Goal: Task Accomplishment & Management: Use online tool/utility

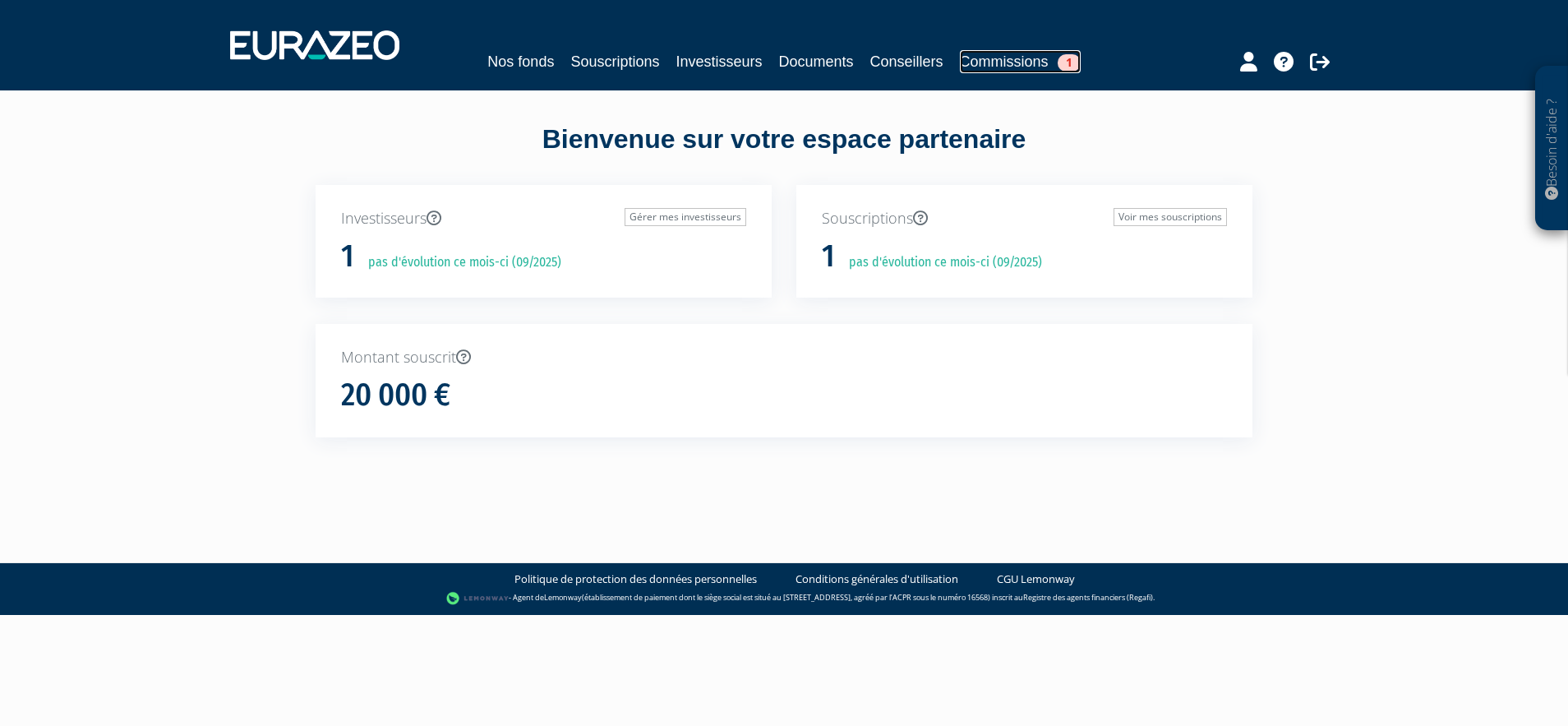
click at [1027, 67] on link "Commissions 1" at bounding box center [1020, 61] width 121 height 23
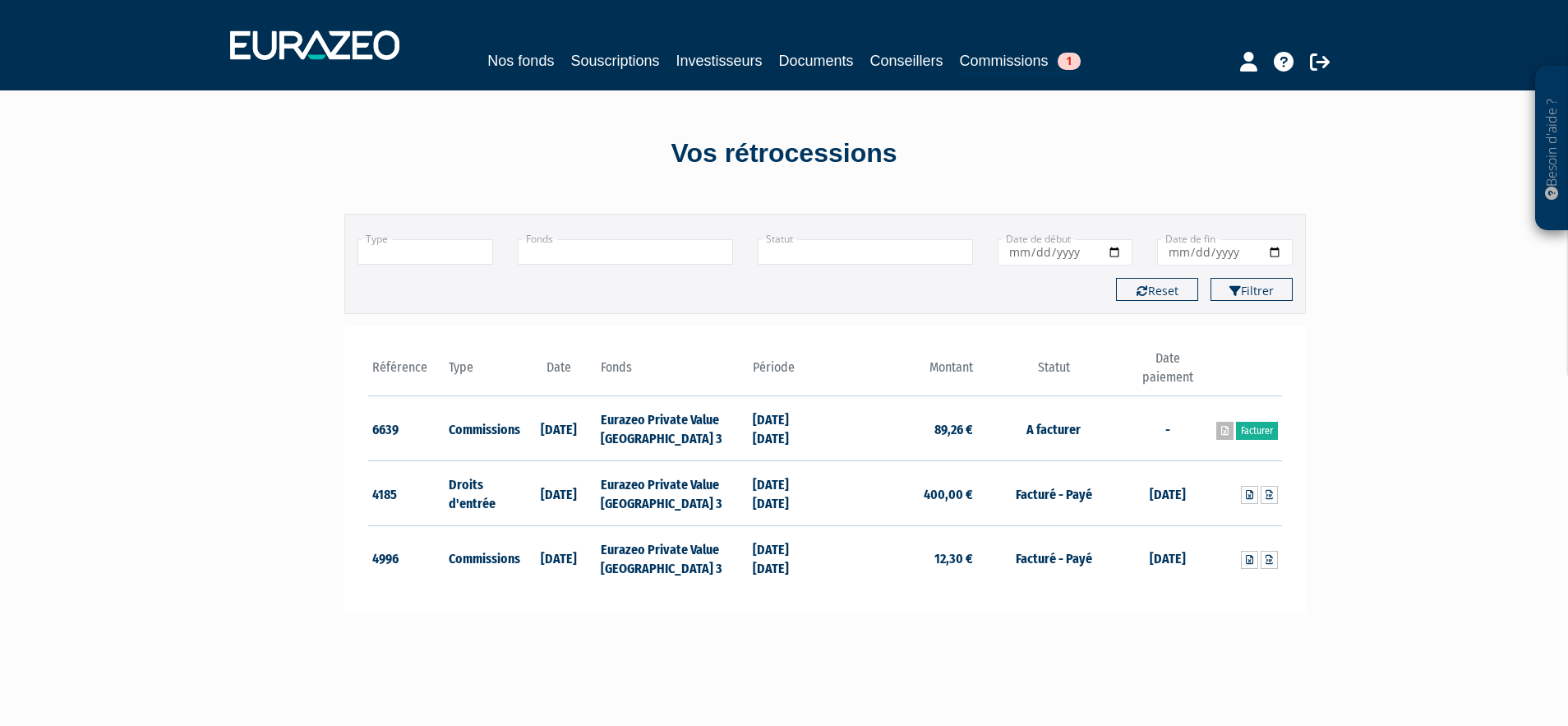
click at [1228, 428] on link at bounding box center [1225, 431] width 17 height 18
click at [1254, 433] on link "Facturer" at bounding box center [1257, 431] width 42 height 18
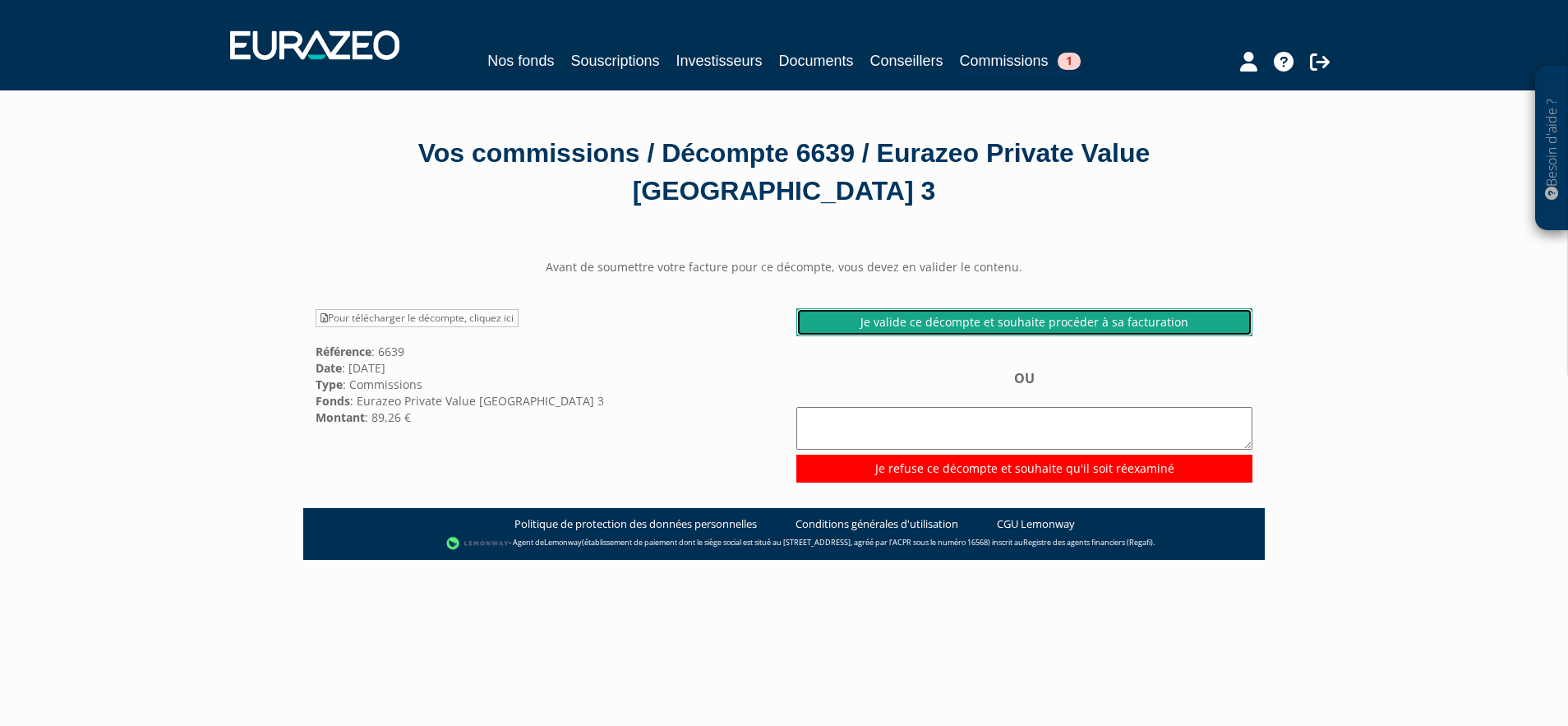
click at [1011, 308] on link "Je valide ce décompte et souhaite procéder à sa facturation" at bounding box center [1024, 322] width 456 height 28
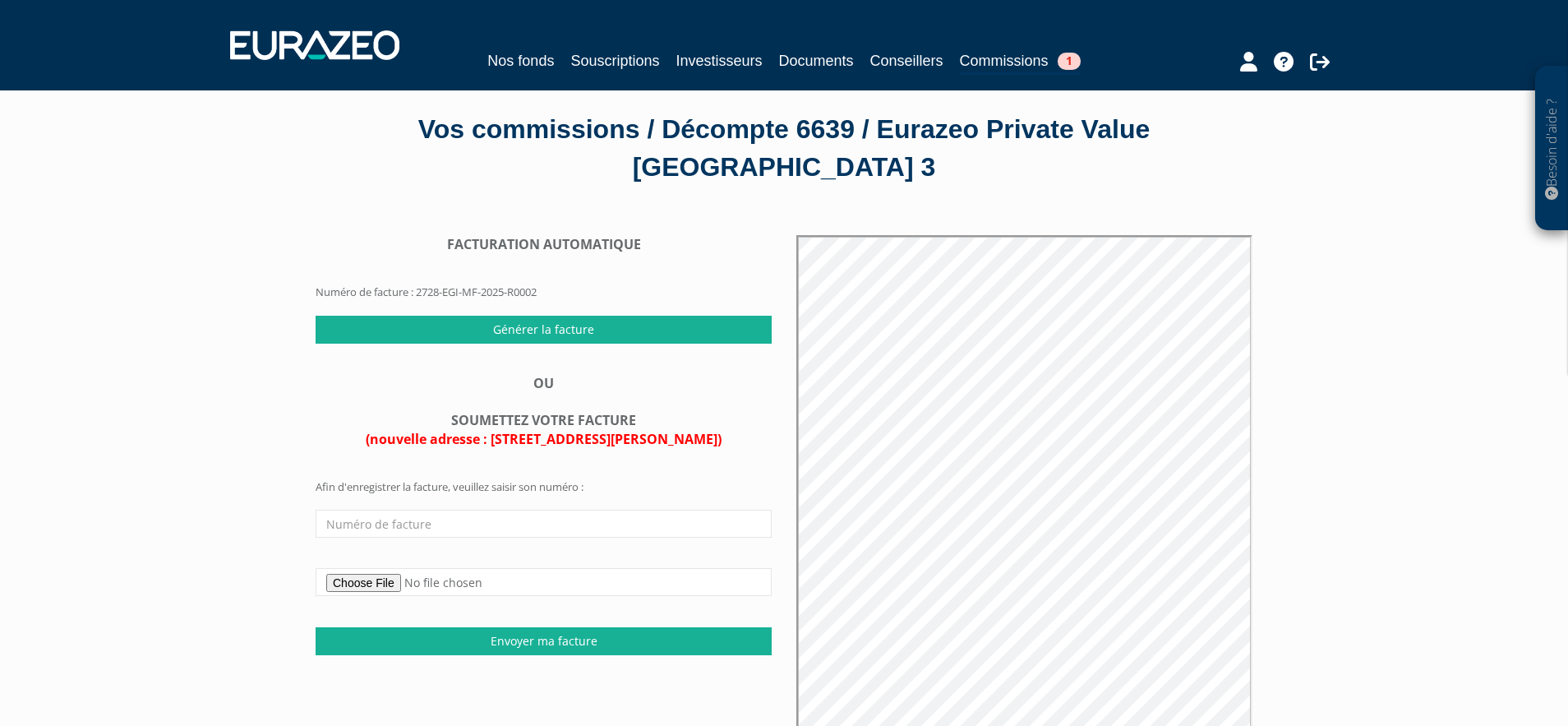
scroll to position [27, 0]
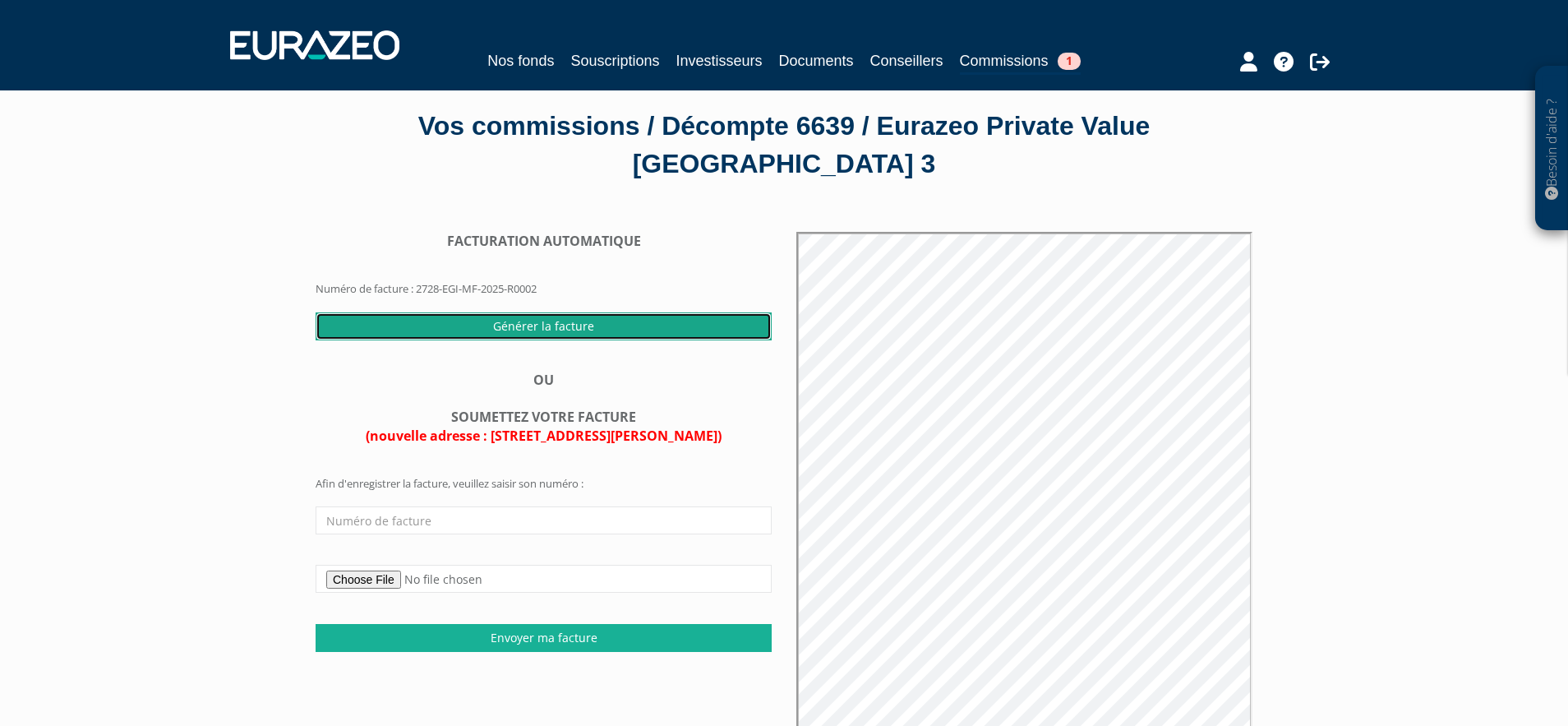
click at [547, 312] on input "Générer la facture" at bounding box center [543, 326] width 456 height 28
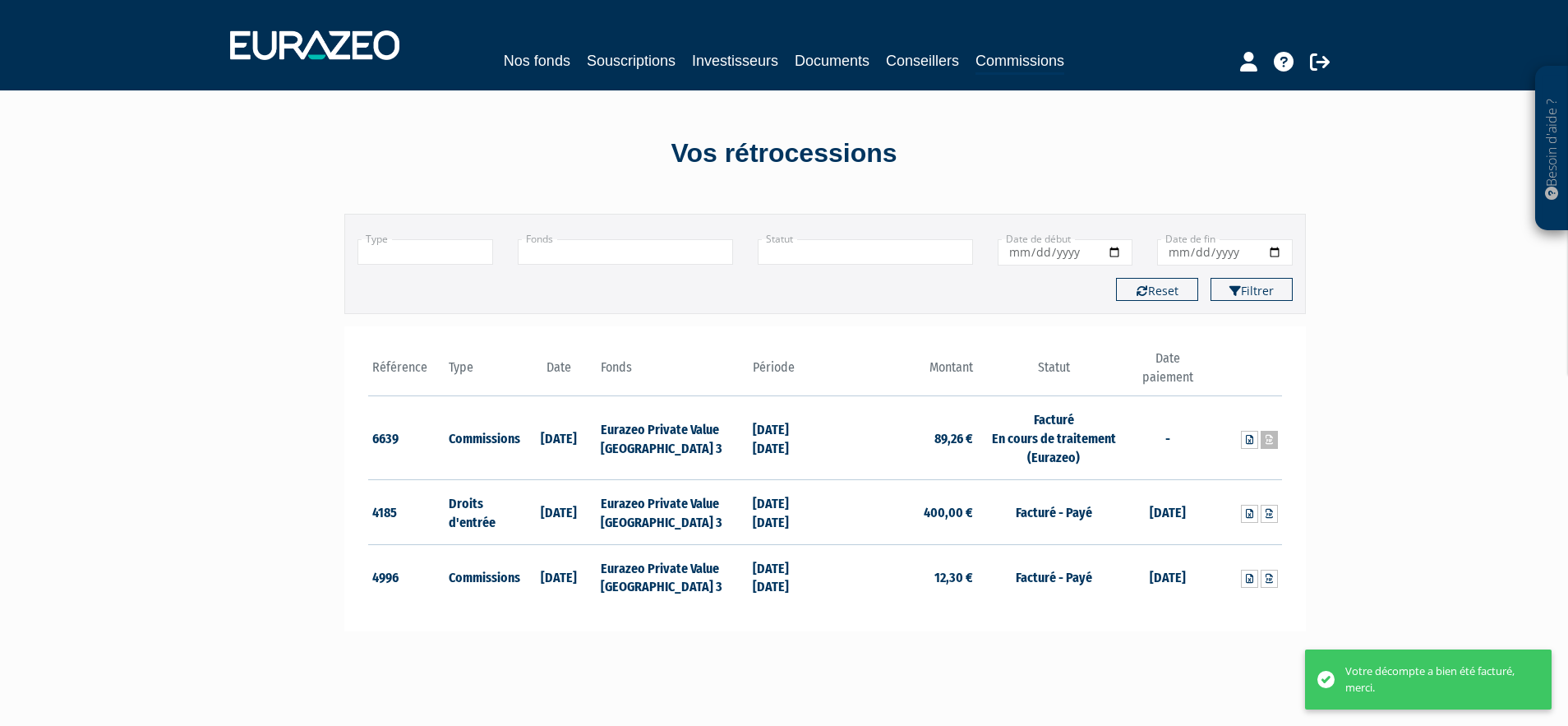
click at [1266, 439] on icon at bounding box center [1269, 439] width 7 height 10
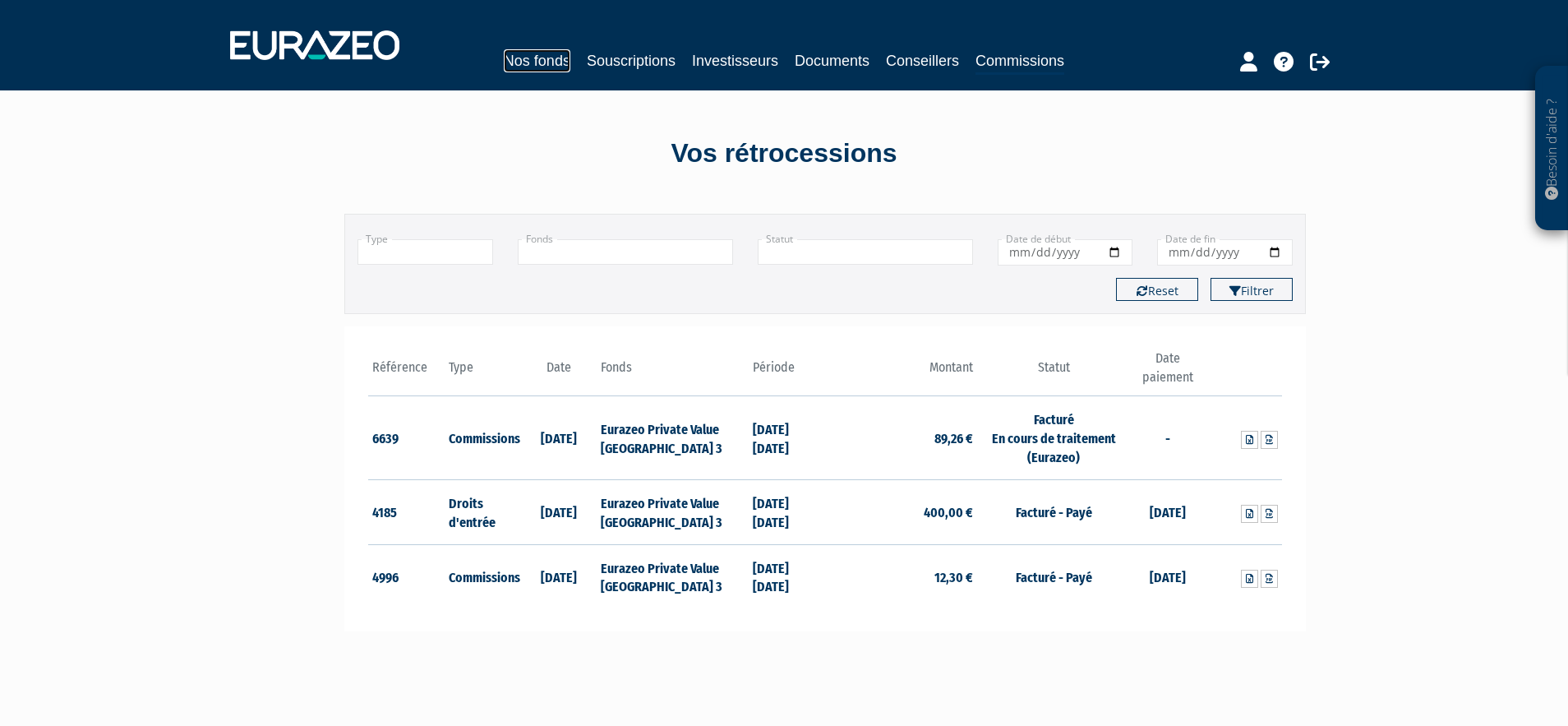
click at [538, 60] on link "Nos fonds" at bounding box center [537, 60] width 67 height 23
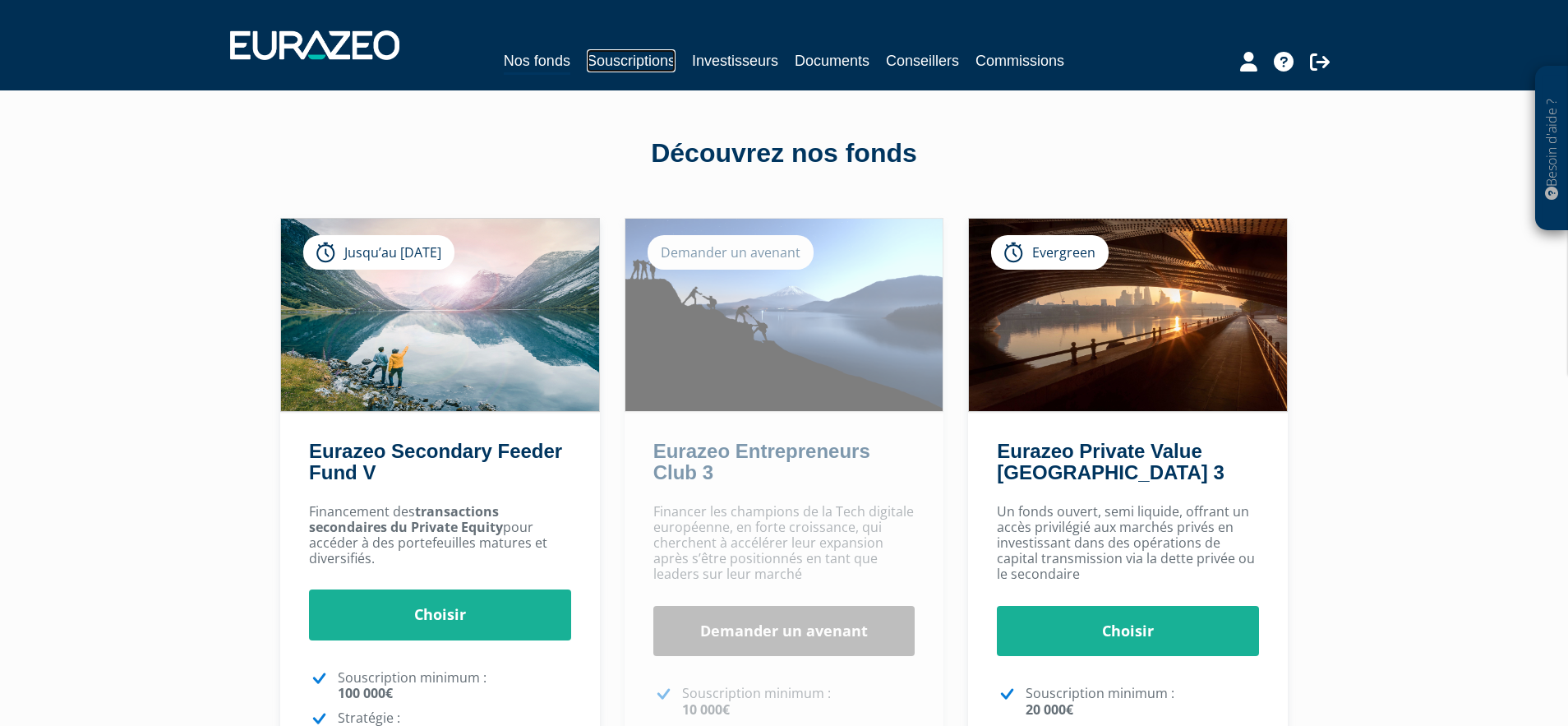
click at [641, 66] on link "Souscriptions" at bounding box center [630, 60] width 88 height 23
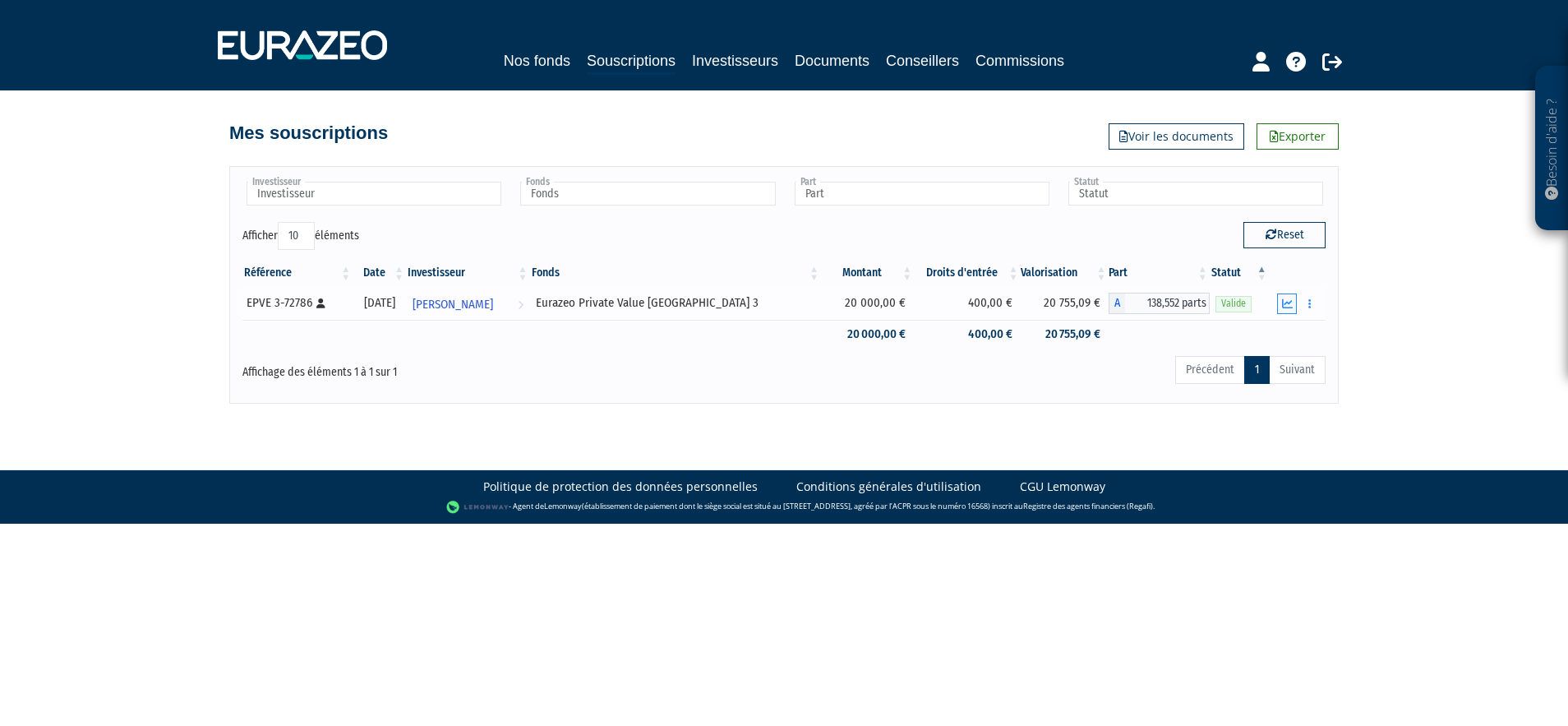
click at [1289, 303] on icon "button" at bounding box center [1287, 303] width 11 height 11
